Goal: Task Accomplishment & Management: Use online tool/utility

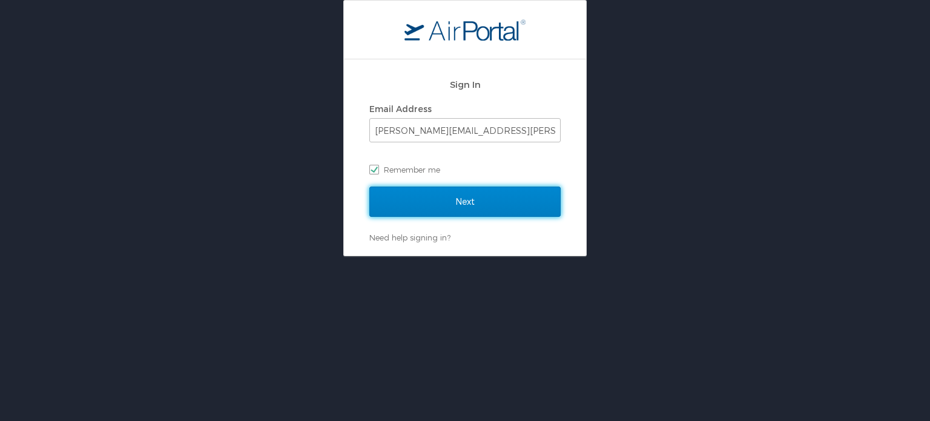
click at [453, 200] on input "Next" at bounding box center [464, 201] width 191 height 30
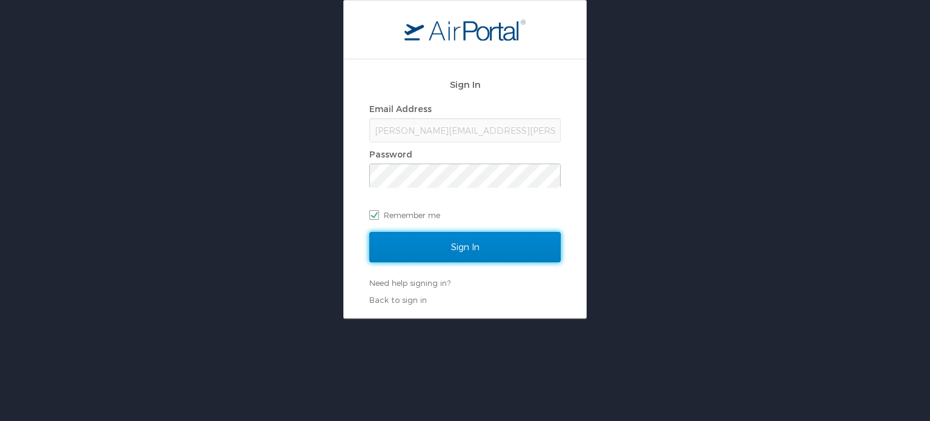
click at [458, 241] on input "Sign In" at bounding box center [464, 247] width 191 height 30
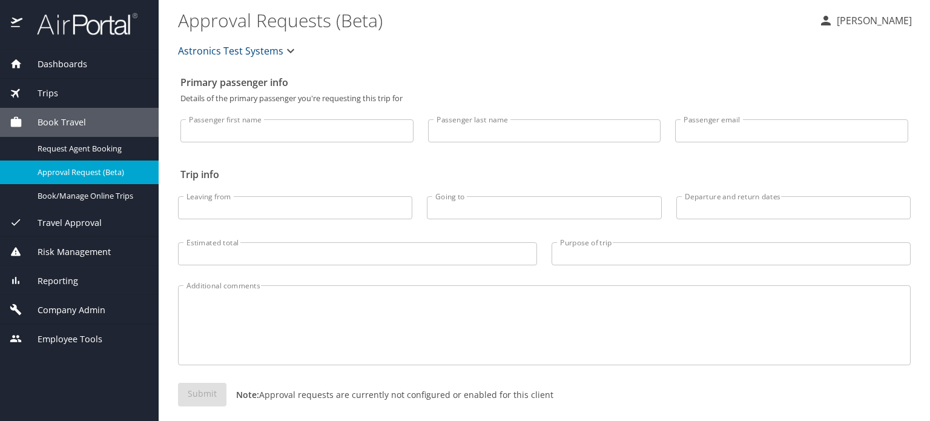
click at [62, 278] on span "Reporting" at bounding box center [50, 280] width 56 height 13
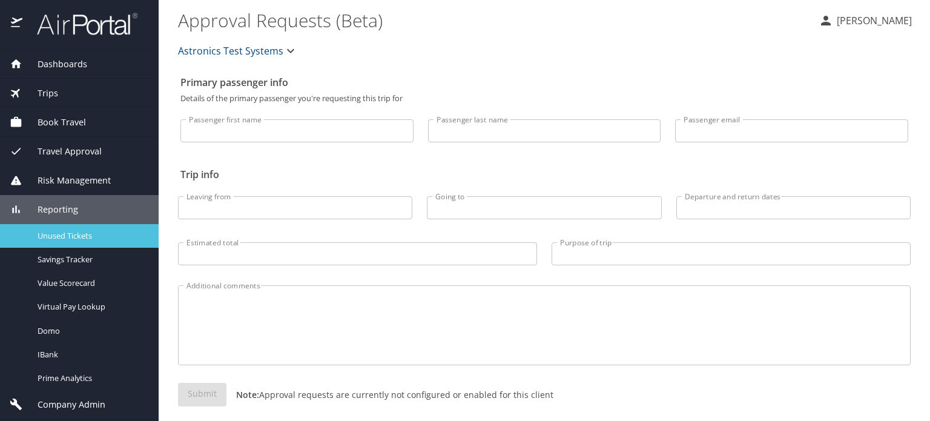
click at [47, 231] on span "Unused Tickets" at bounding box center [91, 235] width 107 height 11
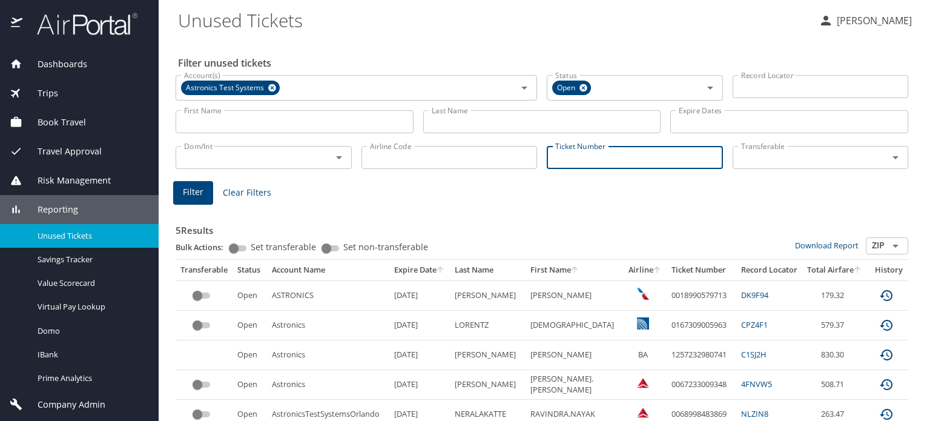
click at [646, 152] on input "Ticket Number" at bounding box center [634, 157] width 176 height 23
click at [270, 90] on icon at bounding box center [272, 88] width 8 height 8
click at [183, 119] on input "First Name" at bounding box center [295, 121] width 238 height 23
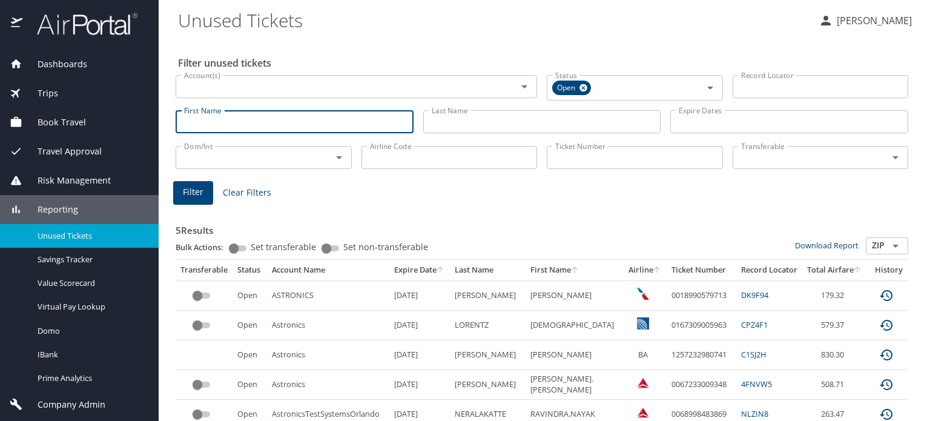
click at [364, 120] on input "First Name" at bounding box center [295, 121] width 238 height 23
click at [360, 125] on input "First Name" at bounding box center [295, 121] width 238 height 23
type input "GREGORY"
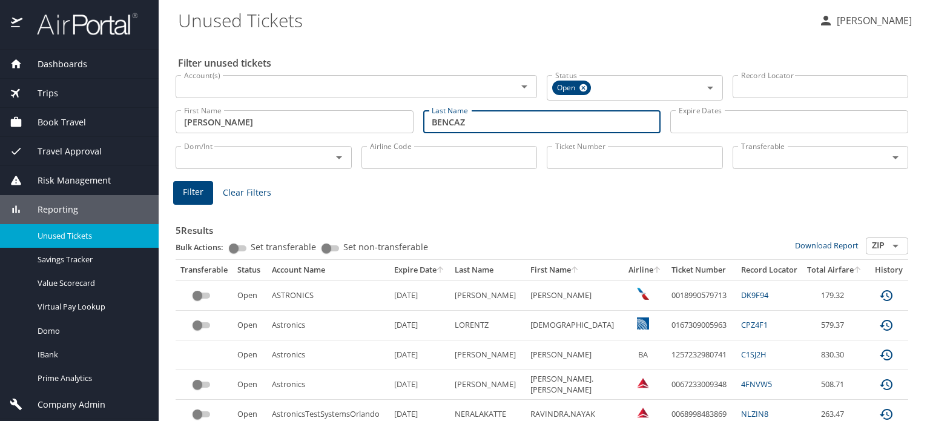
type input "BENCAZ"
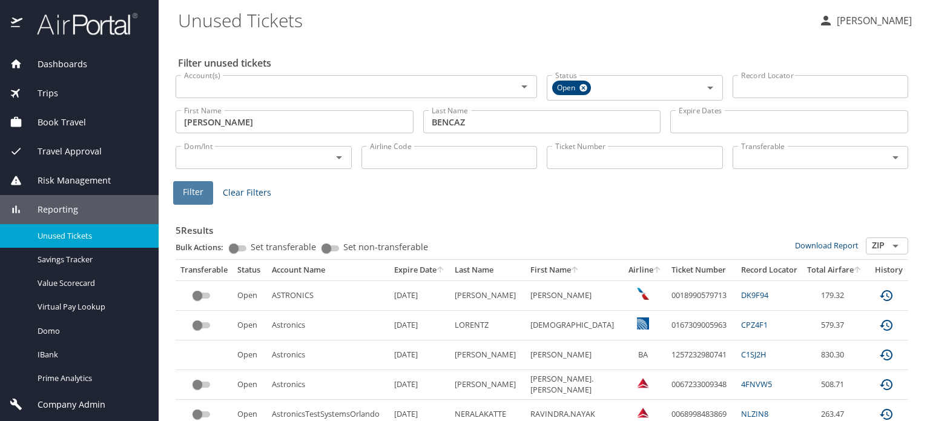
click at [197, 194] on span "Filter" at bounding box center [193, 192] width 21 height 15
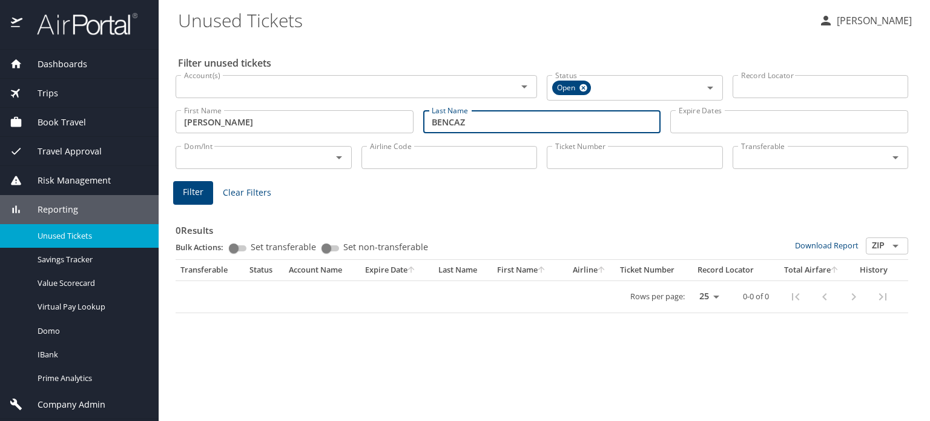
drag, startPoint x: 382, startPoint y: 131, endPoint x: 304, endPoint y: 125, distance: 77.7
click at [304, 125] on div "First Name GREGORY First Name Last Name BENCAZ Last Name Expire Dates Expire Da…" at bounding box center [542, 121] width 742 height 43
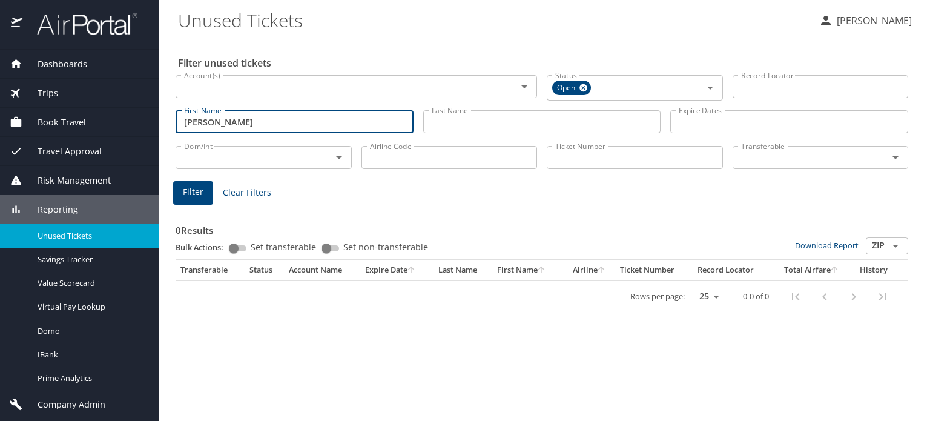
drag, startPoint x: 232, startPoint y: 126, endPoint x: 84, endPoint y: 140, distance: 149.0
click at [84, 140] on div "Dashboards AirPortal 360™ Manager AirPortal 360™ Agent My Travel Dashboard Trip…" at bounding box center [465, 210] width 930 height 421
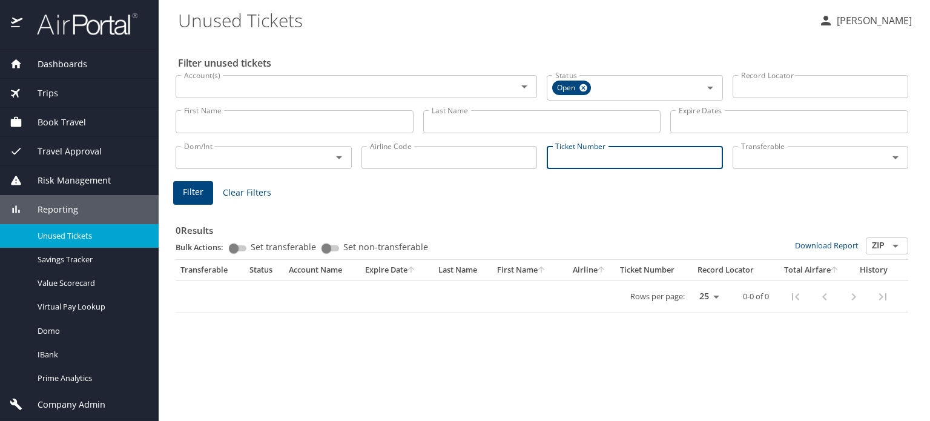
click at [583, 160] on input "Ticket Number" at bounding box center [634, 157] width 176 height 23
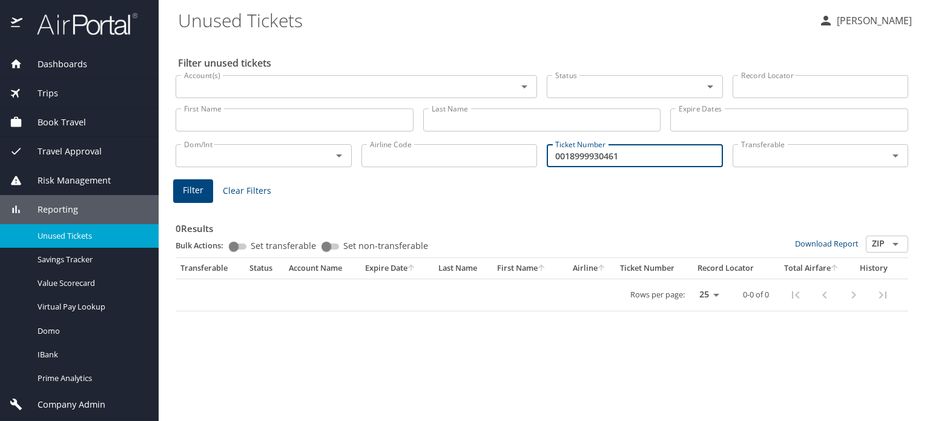
type input "0018999930461"
click at [202, 186] on span "Filter" at bounding box center [193, 190] width 21 height 15
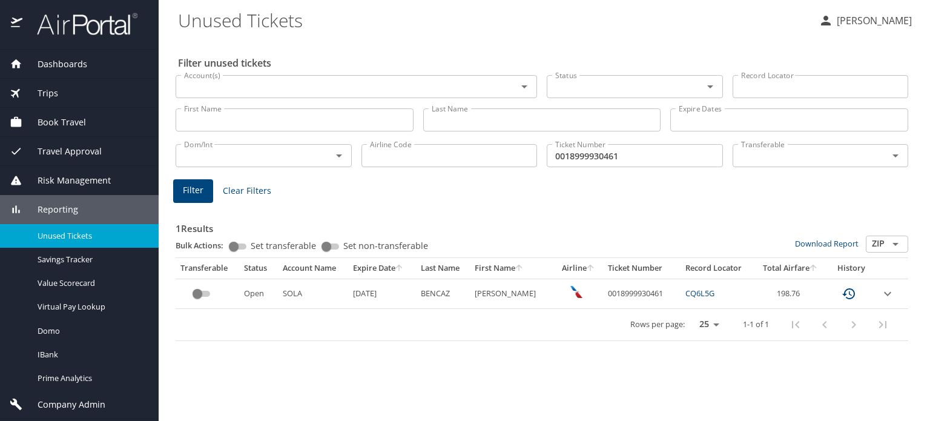
click at [701, 290] on link "CQ6L5G" at bounding box center [699, 292] width 29 height 11
click at [620, 291] on td "0018999930461" at bounding box center [642, 293] width 78 height 30
copy td "0018999930461"
click at [888, 296] on icon "expand row" at bounding box center [887, 293] width 15 height 15
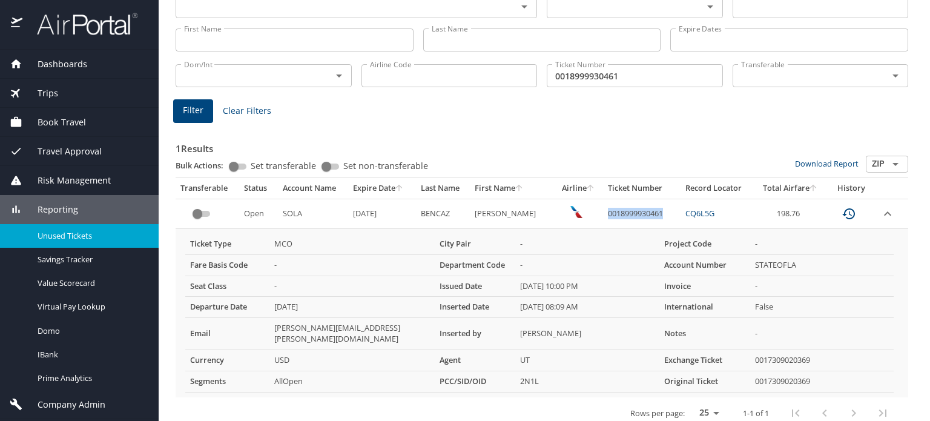
scroll to position [80, 0]
click at [884, 212] on icon "expand row" at bounding box center [887, 213] width 7 height 4
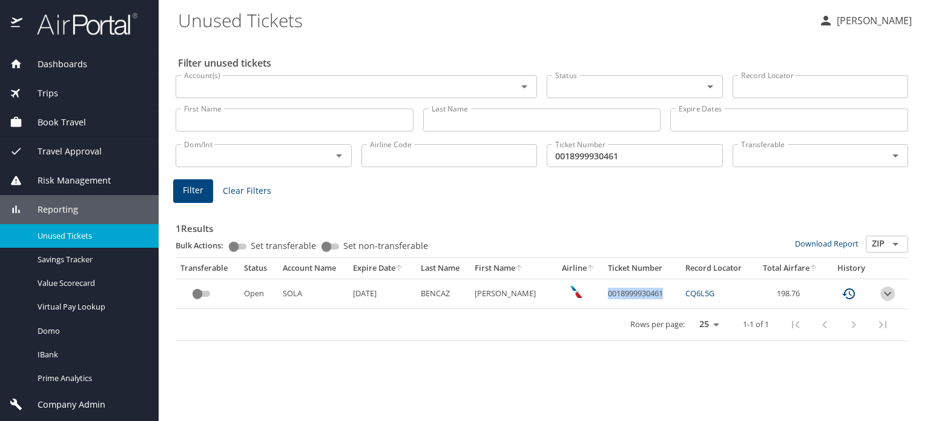
scroll to position [0, 0]
